Goal: Book appointment/travel/reservation

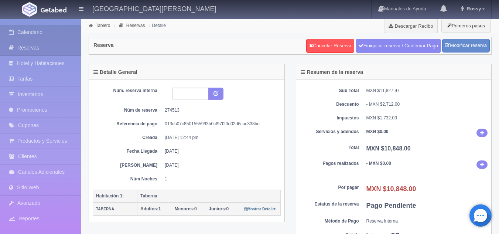
drag, startPoint x: 0, startPoint y: 0, endPoint x: 47, endPoint y: 28, distance: 54.2
click at [47, 28] on link "Calendario" at bounding box center [40, 32] width 81 height 15
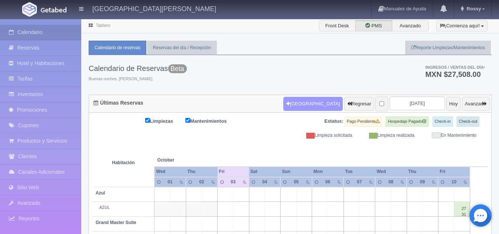
click at [295, 105] on button "[GEOGRAPHIC_DATA]" at bounding box center [312, 104] width 59 height 14
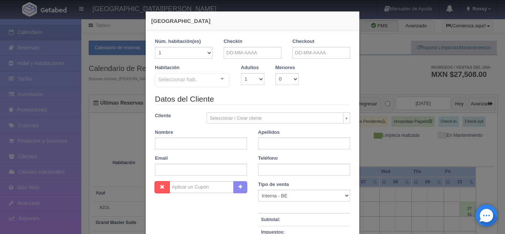
checkbox input "false"
click at [206, 52] on select "1 2 3 4 5 6 7 8 9 10 11 12 13 14 15 16 17 18 19 20" at bounding box center [184, 53] width 58 height 12
click at [245, 51] on input "text" at bounding box center [253, 53] width 58 height 12
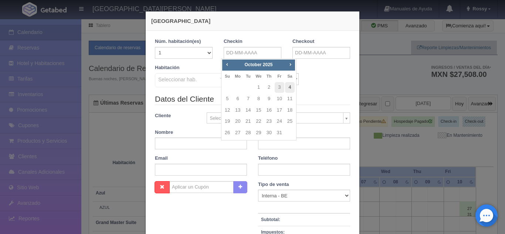
click at [291, 88] on link "4" at bounding box center [290, 87] width 10 height 11
type input "04-10-2025"
checkbox input "false"
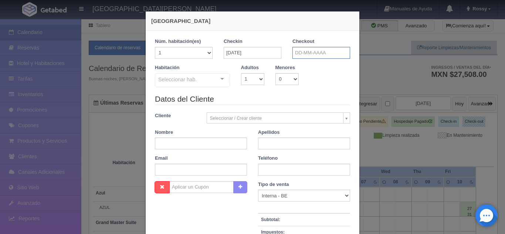
click at [305, 55] on input "text" at bounding box center [321, 53] width 58 height 12
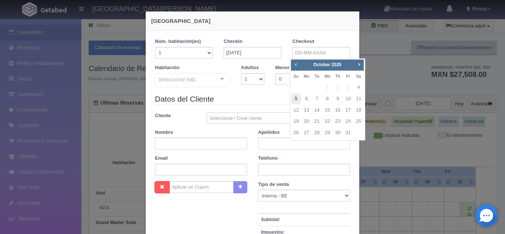
click at [294, 100] on link "5" at bounding box center [296, 98] width 10 height 11
type input "05-10-2025"
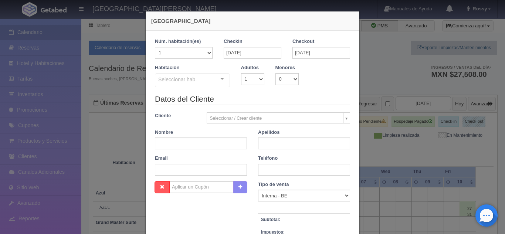
checkbox input "false"
click at [257, 79] on select "1 2 3 4 5 6 7 8 9 10" at bounding box center [252, 79] width 23 height 12
select select "2"
click at [241, 73] on select "1 2 3 4 5 6 7 8 9 10" at bounding box center [252, 79] width 23 height 12
click at [214, 79] on div "Seleccionar hab. Suite con 2 camas matrimoniales-No apta para menores Suite con…" at bounding box center [192, 80] width 75 height 15
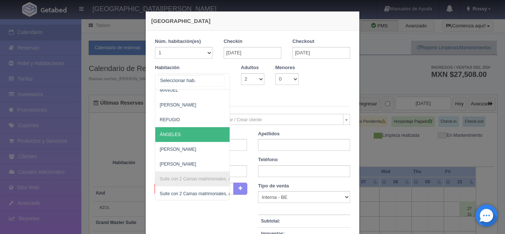
scroll to position [436, 0]
click at [184, 134] on span "ÁNGELES" at bounding box center [228, 134] width 146 height 15
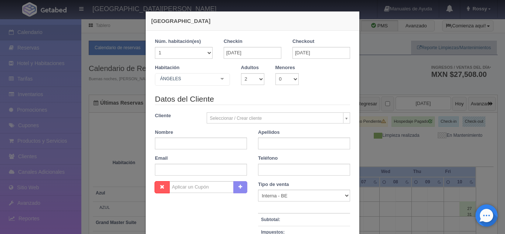
checkbox input "false"
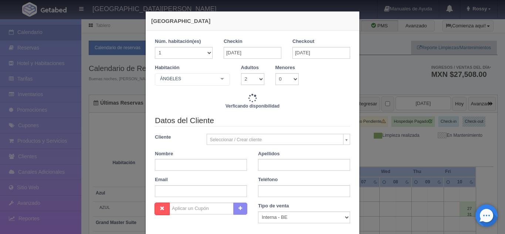
type input "3808.00"
checkbox input "false"
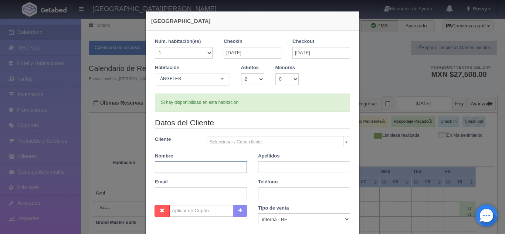
click at [203, 165] on input "text" at bounding box center [201, 167] width 92 height 12
type input "CARLOS ALEJANDRO"
click at [280, 166] on input "text" at bounding box center [304, 167] width 92 height 12
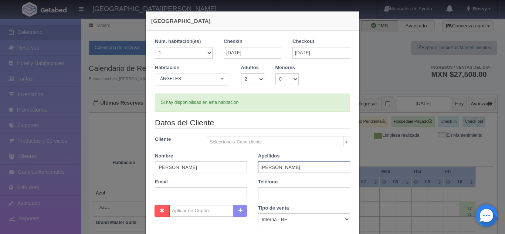
type input "GARIBAY"
click at [295, 192] on input "text" at bounding box center [304, 193] width 92 height 12
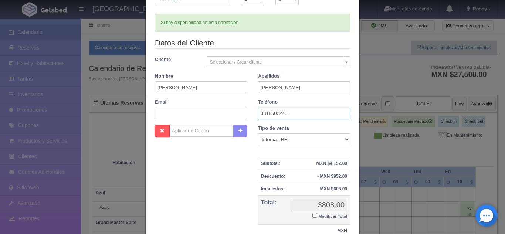
scroll to position [85, 0]
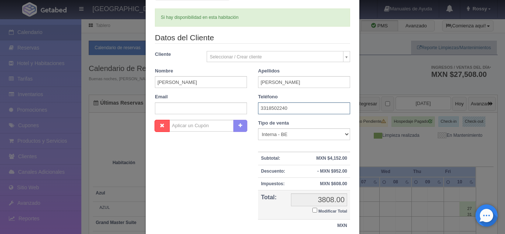
type input "3318502240"
click at [295, 192] on td "3808.00 3808.00 Modificar Total" at bounding box center [319, 205] width 62 height 30
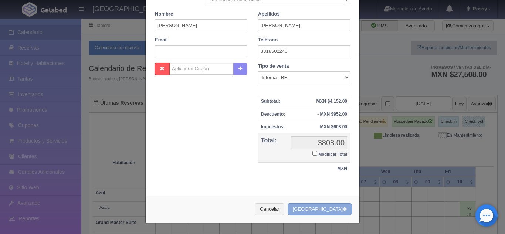
click at [321, 211] on button "[GEOGRAPHIC_DATA]" at bounding box center [319, 209] width 64 height 12
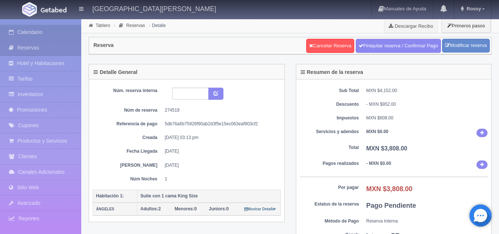
click at [37, 33] on link "Calendario" at bounding box center [40, 32] width 81 height 15
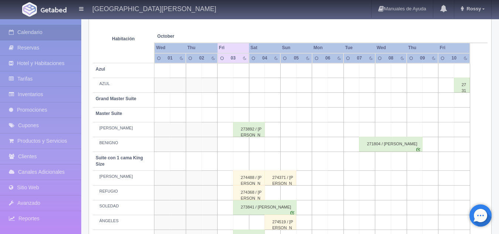
scroll to position [127, 0]
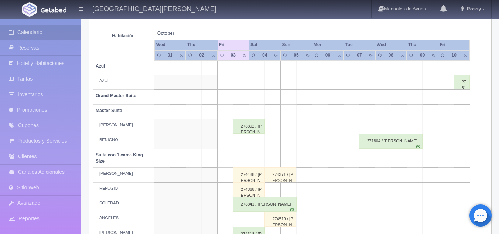
click at [117, 112] on b "Master Suite" at bounding box center [109, 110] width 26 height 5
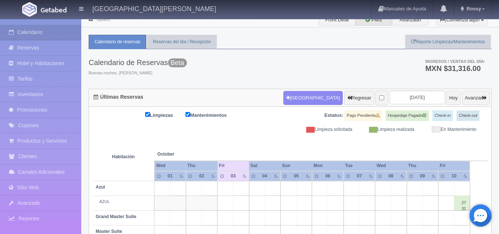
scroll to position [0, 0]
